Goal: Information Seeking & Learning: Learn about a topic

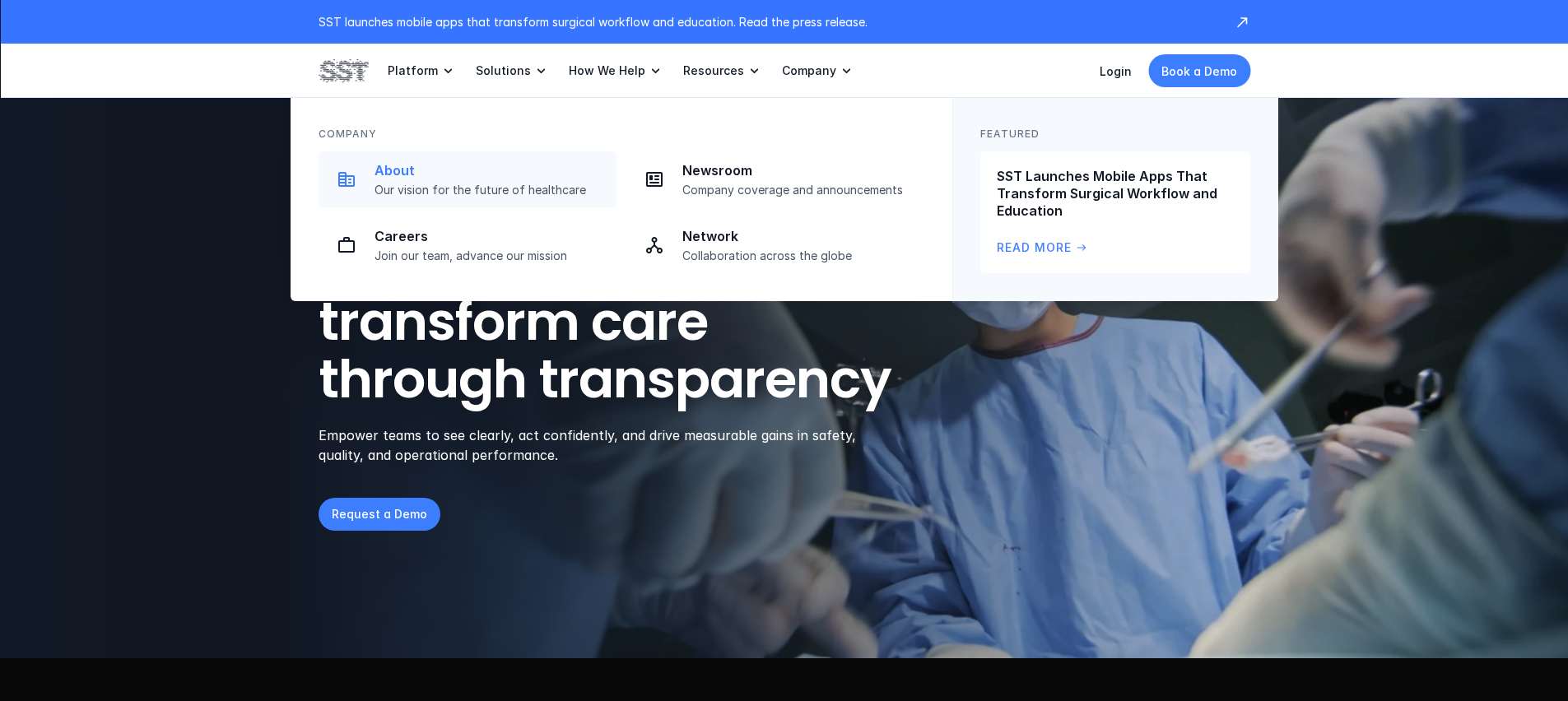
click at [425, 173] on p "About" at bounding box center [491, 170] width 232 height 17
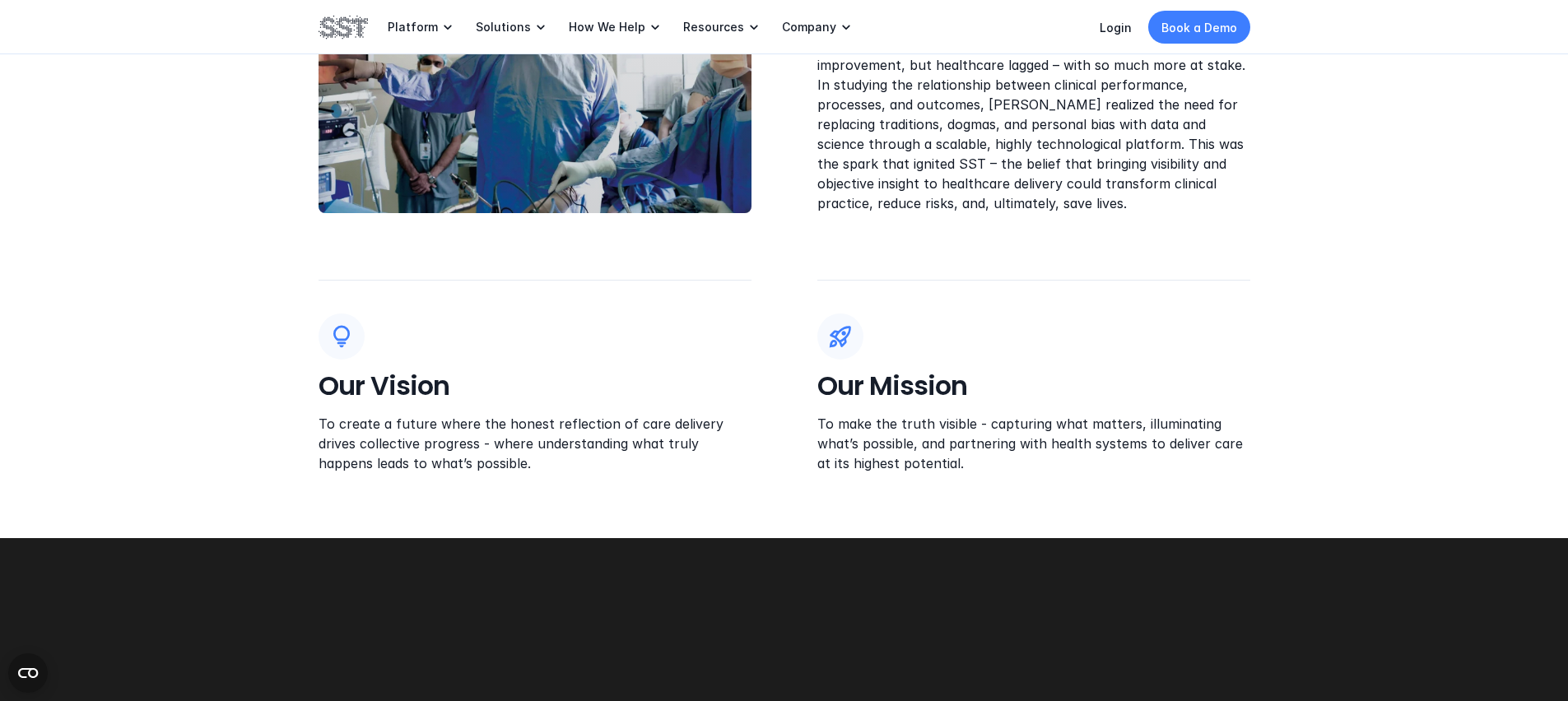
scroll to position [642, 0]
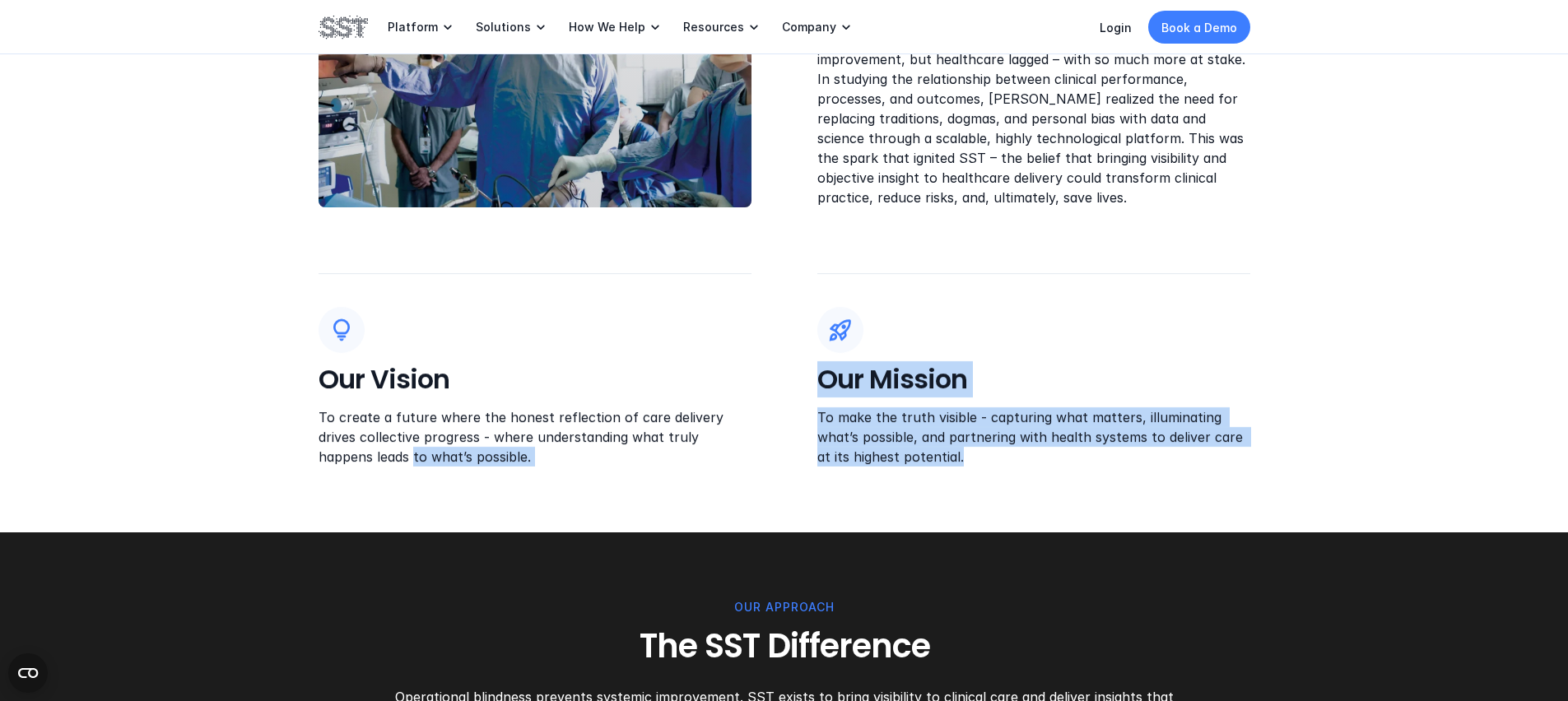
drag, startPoint x: 987, startPoint y: 461, endPoint x: 778, endPoint y: 431, distance: 211.1
click at [778, 431] on div "Our Vision To create a future where the honest reflection of care delivery driv…" at bounding box center [784, 369] width 932 height 194
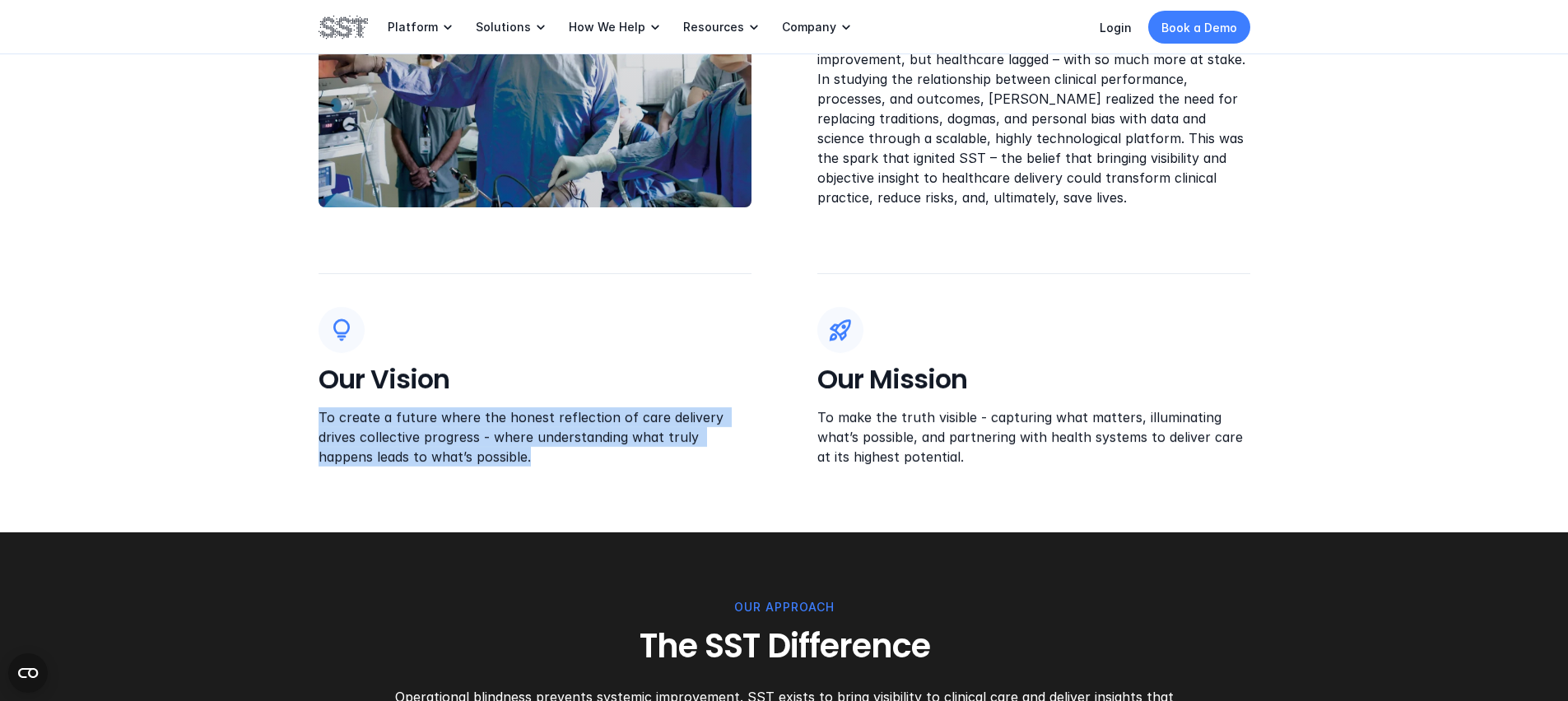
drag, startPoint x: 460, startPoint y: 456, endPoint x: 320, endPoint y: 426, distance: 143.2
click at [320, 426] on p "To create a future where the honest reflection of care delivery drives collecti…" at bounding box center [535, 437] width 433 height 60
click at [565, 465] on p "To create a future where the honest reflection of care delivery drives collecti…" at bounding box center [535, 437] width 433 height 60
drag, startPoint x: 441, startPoint y: 456, endPoint x: 277, endPoint y: 423, distance: 167.3
click at [277, 423] on div "OUR PUrpose Our Origin The inception of SST began in the operating room, when f…" at bounding box center [784, 174] width 1568 height 719
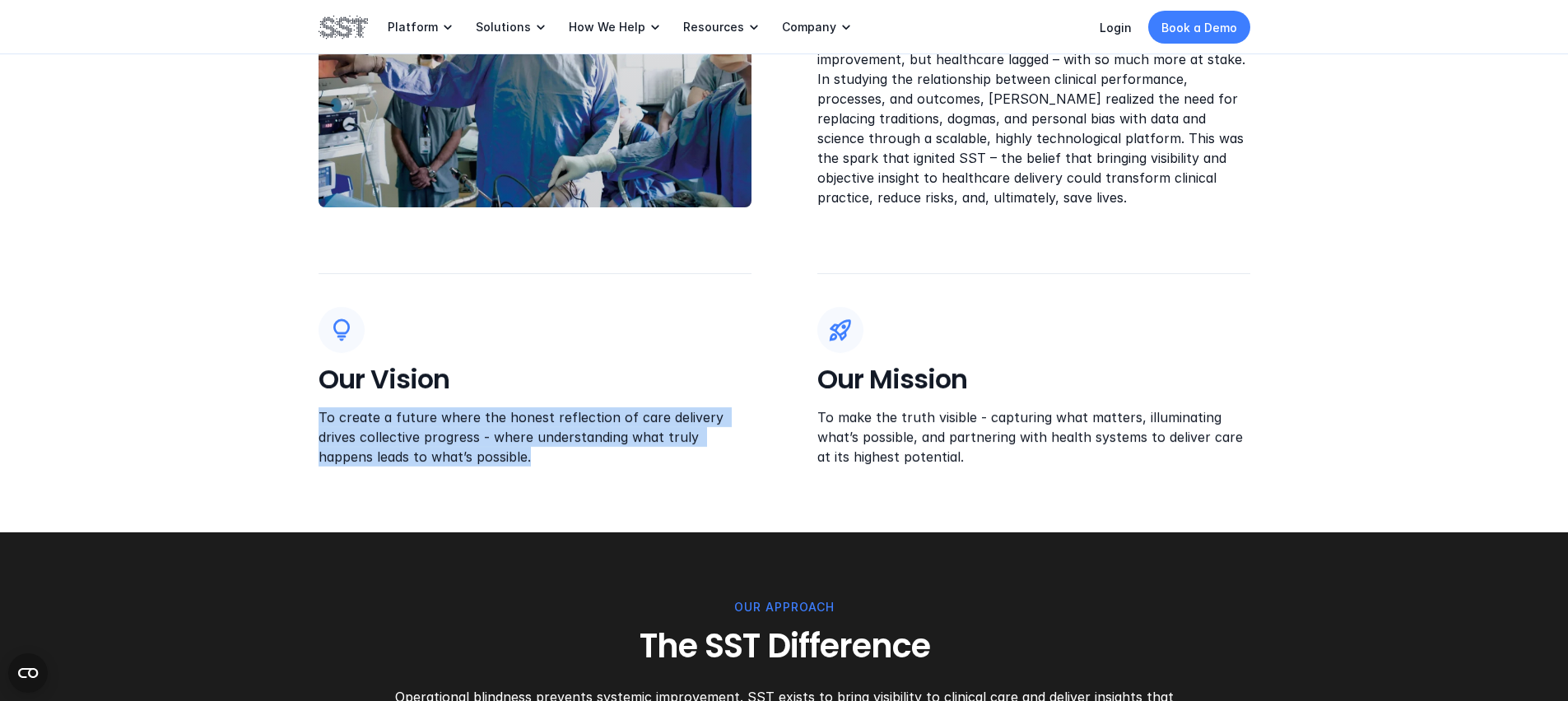
copy p "To create a future where the honest reflection of care delivery drives collecti…"
